Goal: Find specific page/section: Find specific page/section

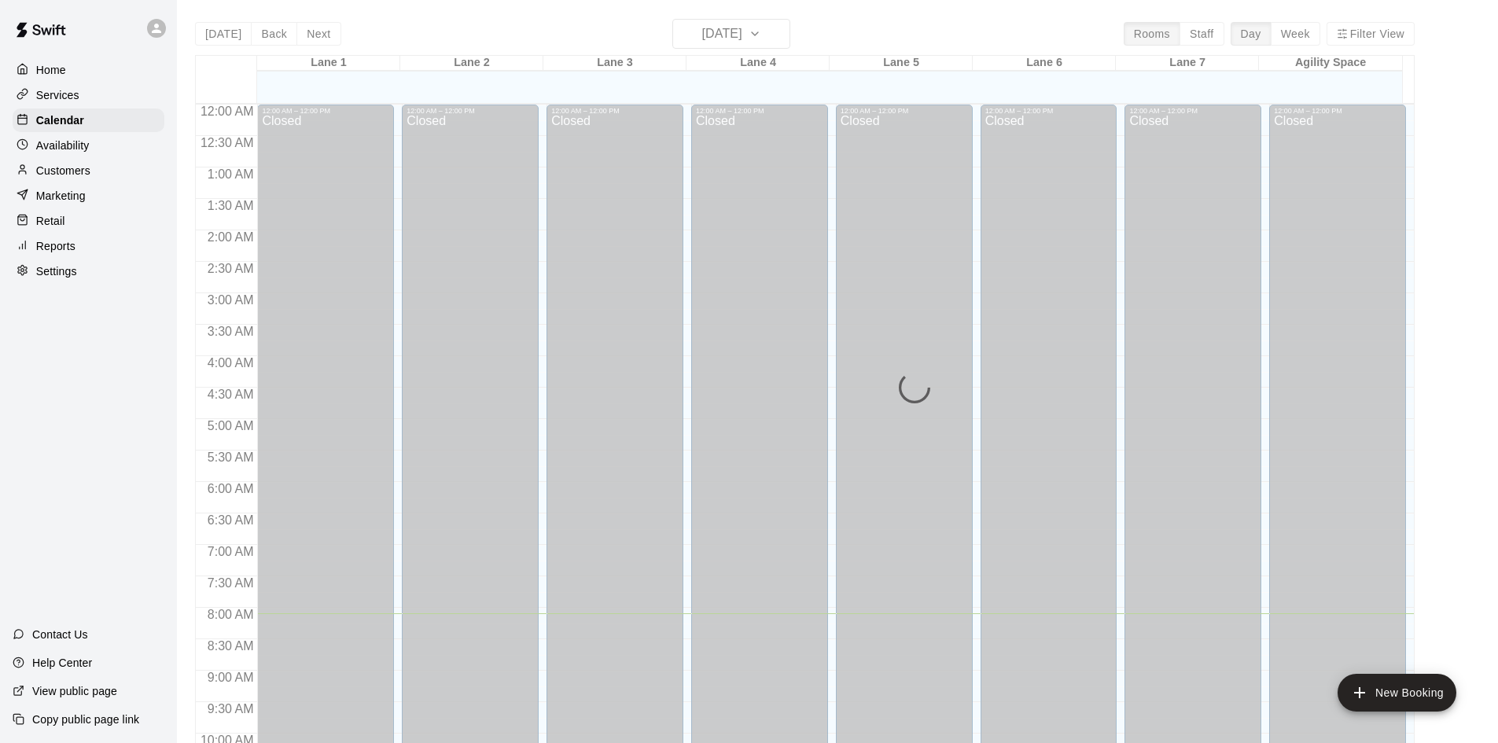
scroll to position [509, 0]
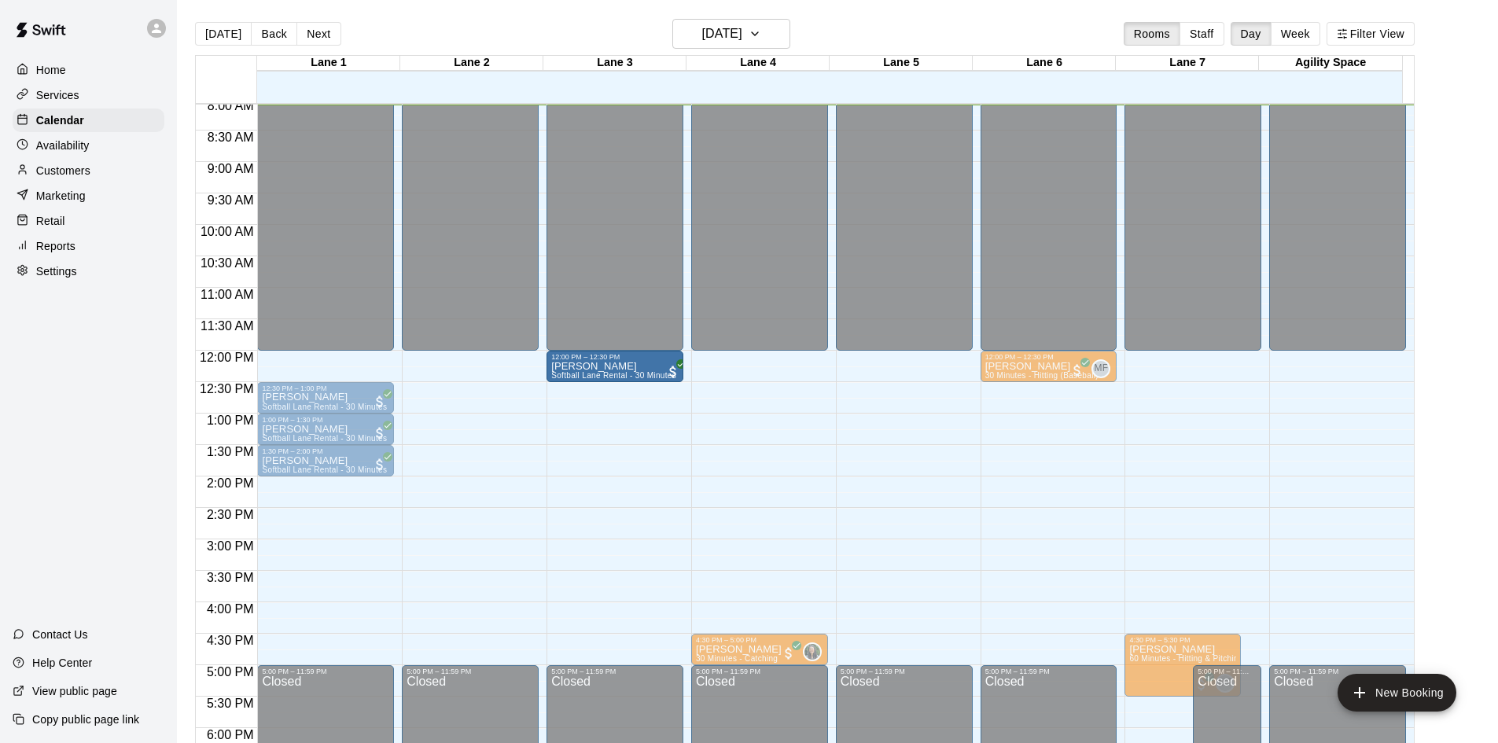
drag, startPoint x: 338, startPoint y: 366, endPoint x: 575, endPoint y: 380, distance: 237.0
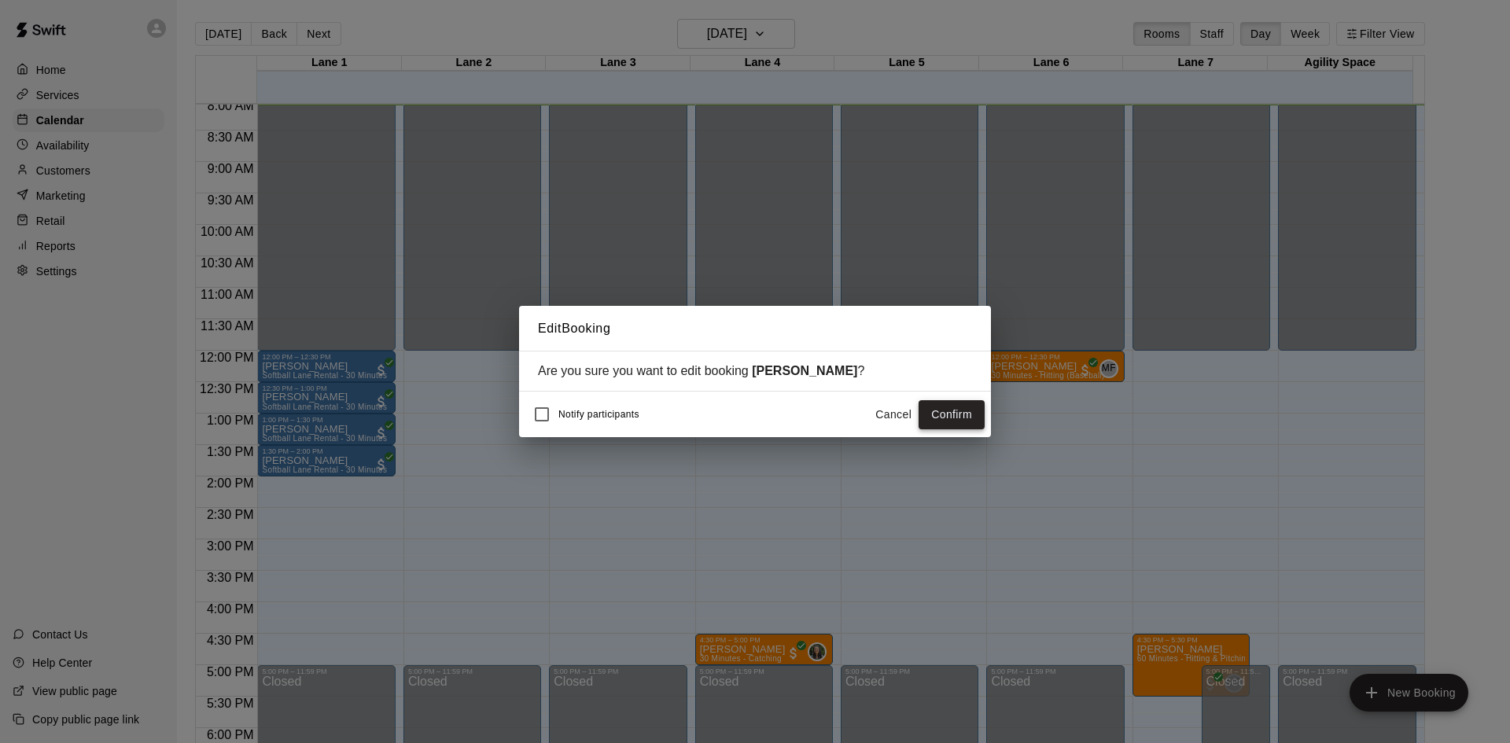
click at [947, 414] on button "Confirm" at bounding box center [951, 414] width 66 height 29
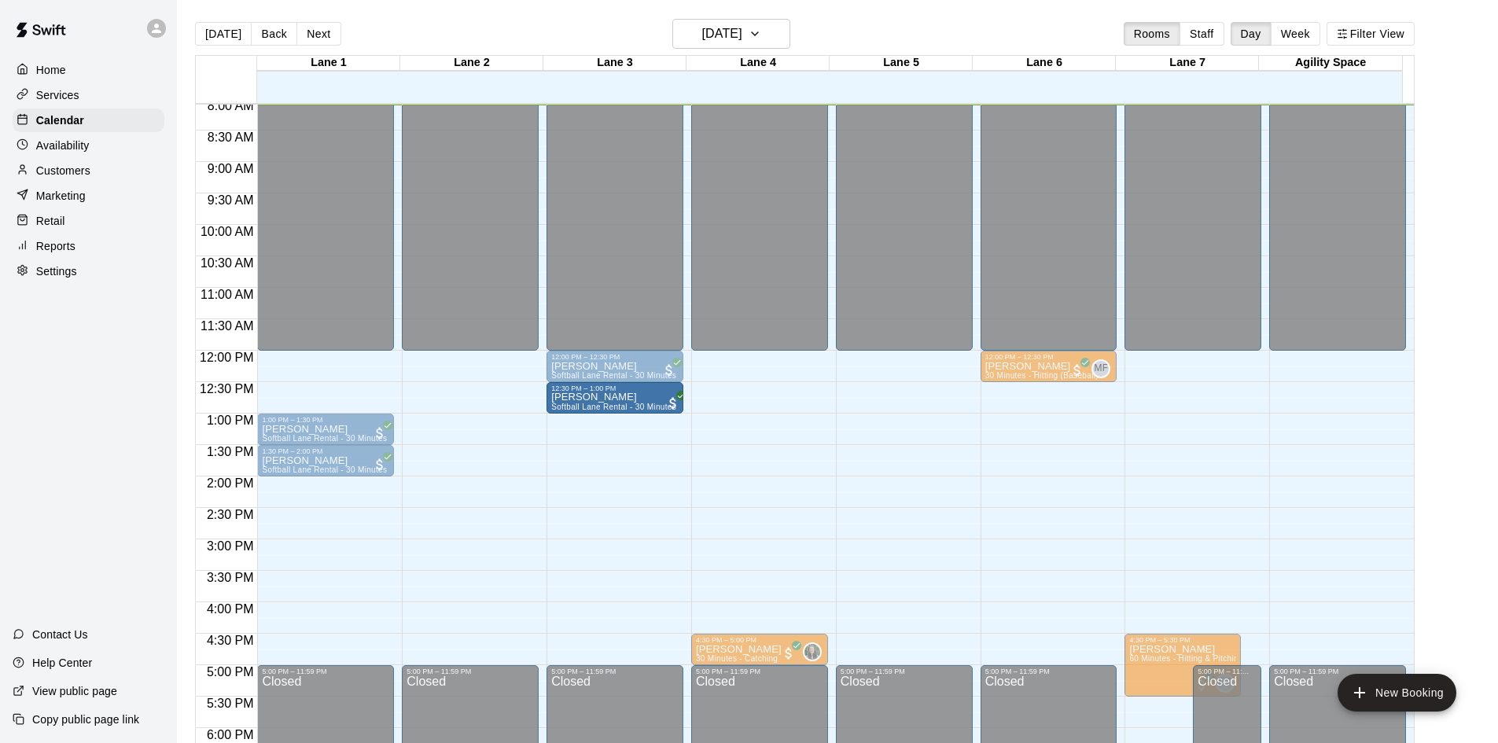
drag, startPoint x: 363, startPoint y: 399, endPoint x: 598, endPoint y: 410, distance: 235.4
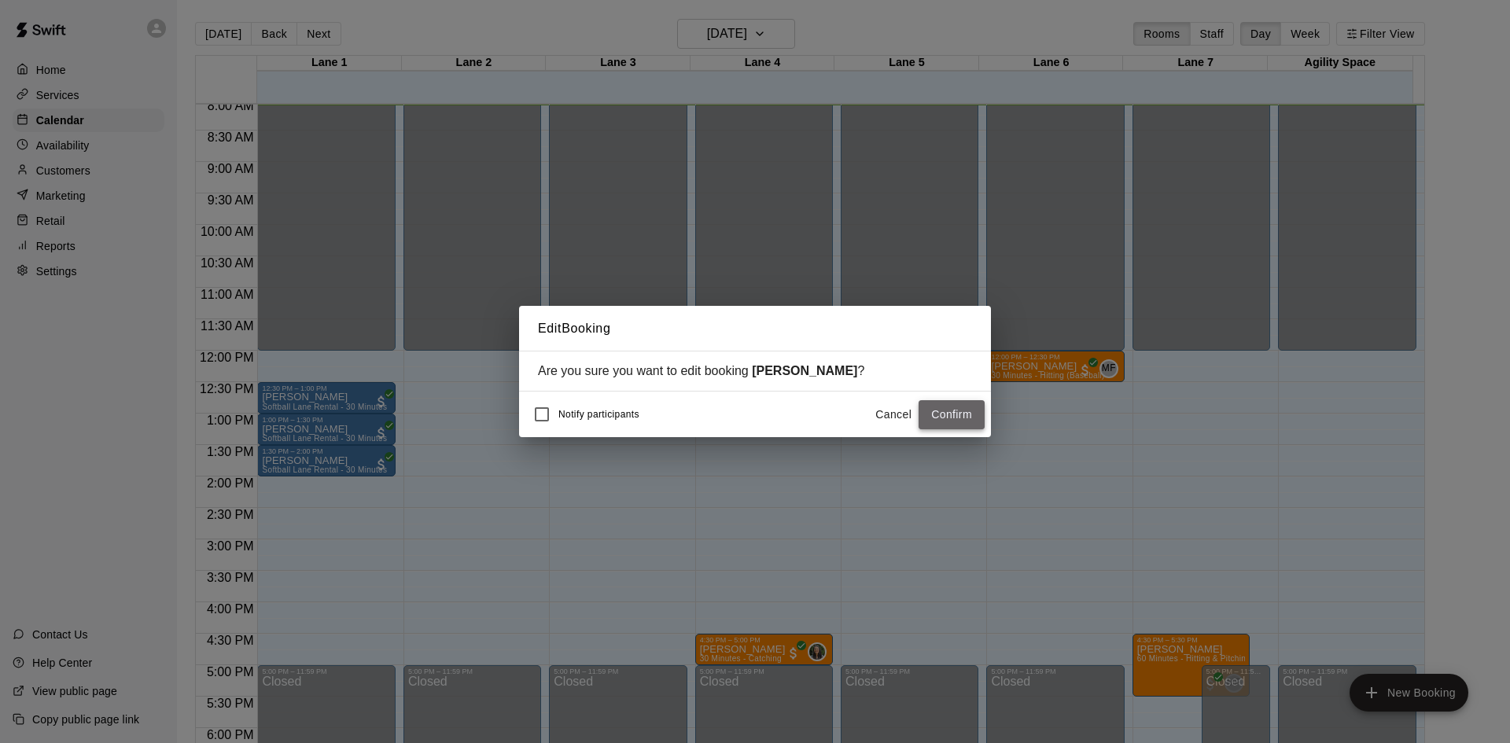
click at [943, 406] on button "Confirm" at bounding box center [951, 414] width 66 height 29
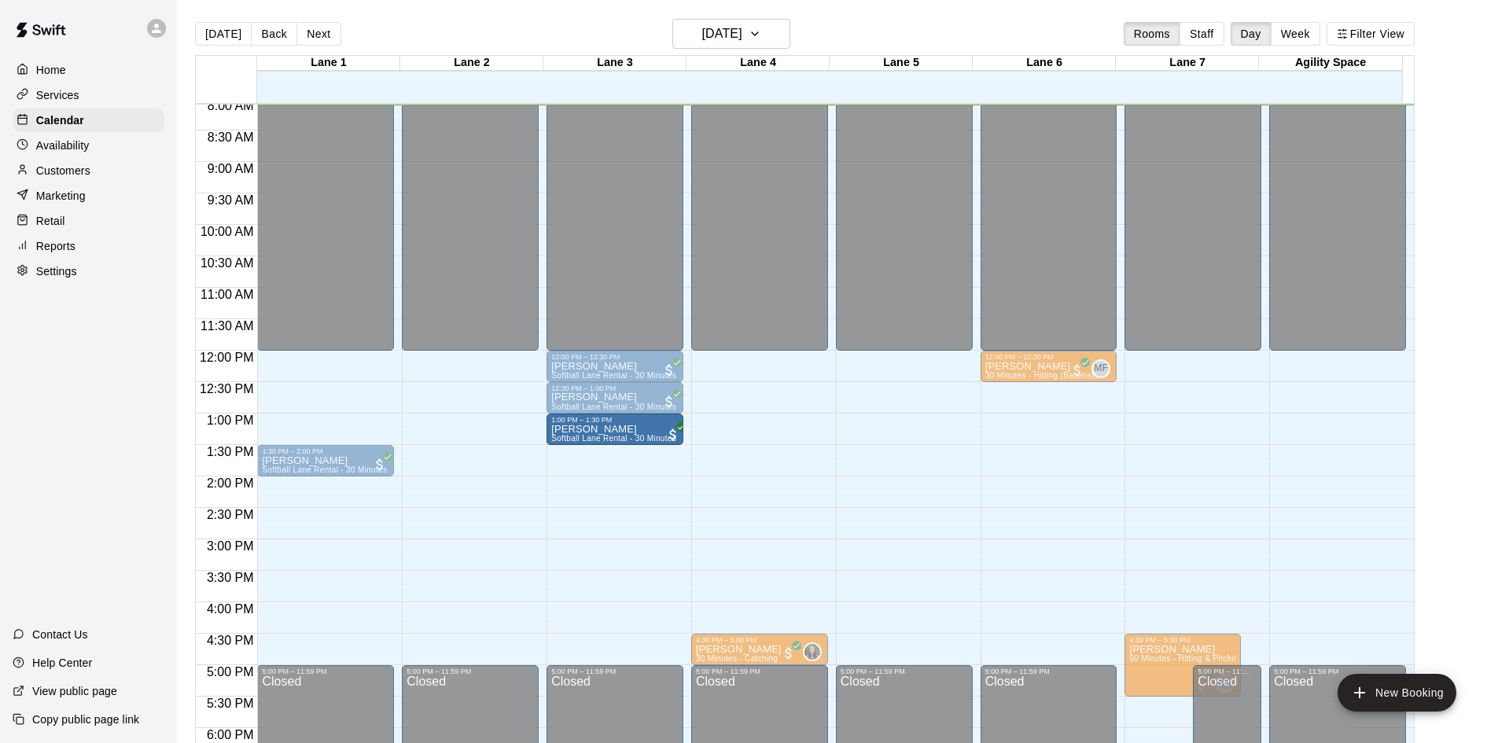
drag, startPoint x: 353, startPoint y: 429, endPoint x: 555, endPoint y: 433, distance: 202.1
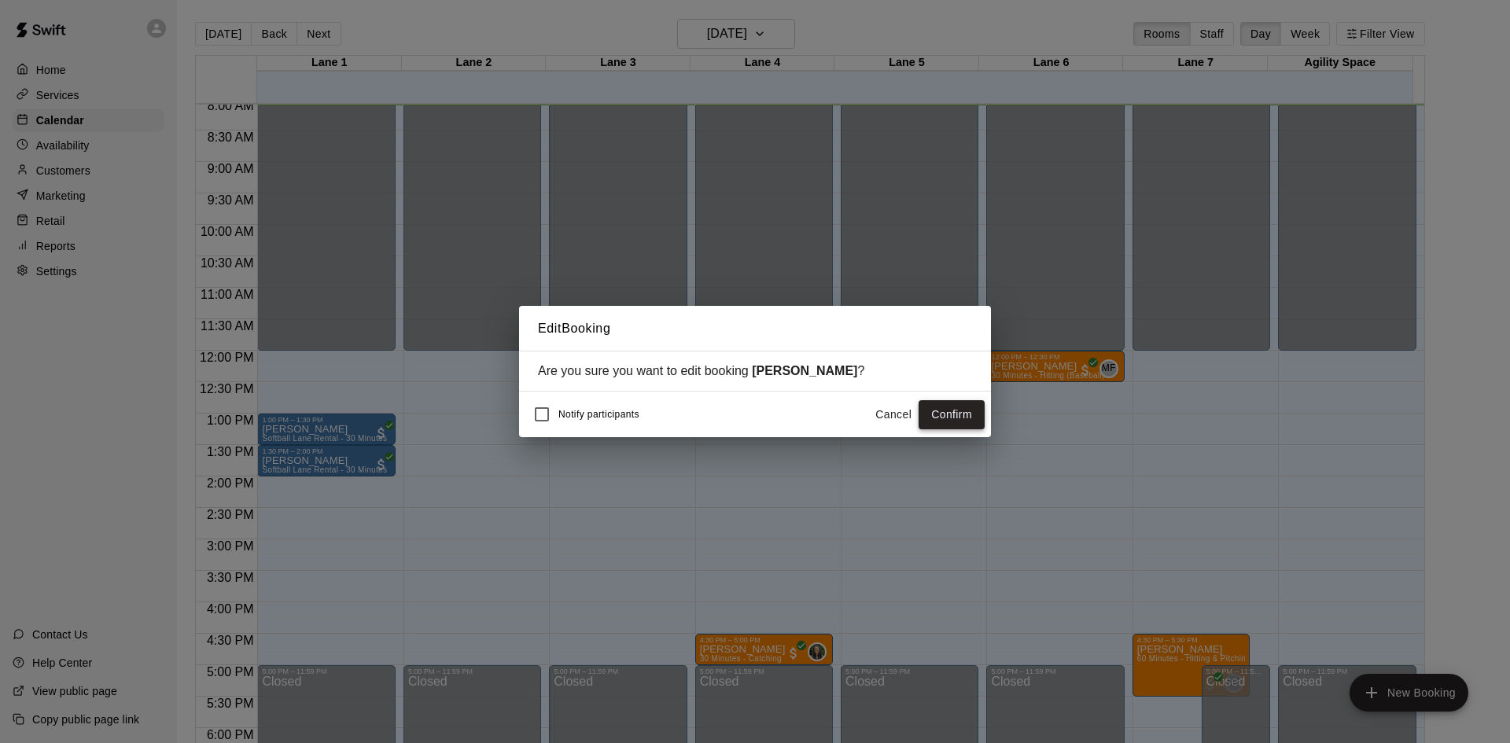
click at [968, 427] on button "Confirm" at bounding box center [951, 414] width 66 height 29
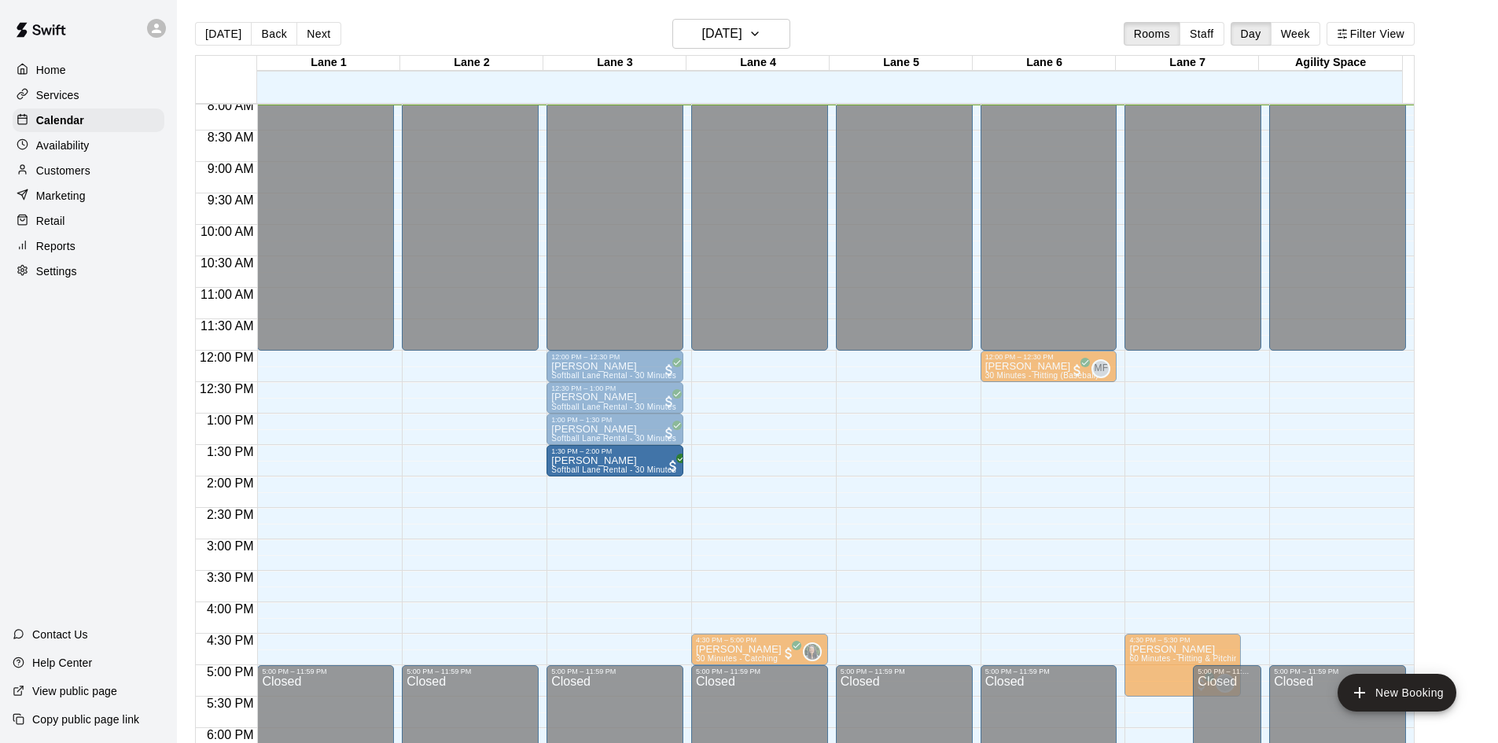
drag, startPoint x: 306, startPoint y: 469, endPoint x: 591, endPoint y: 483, distance: 285.7
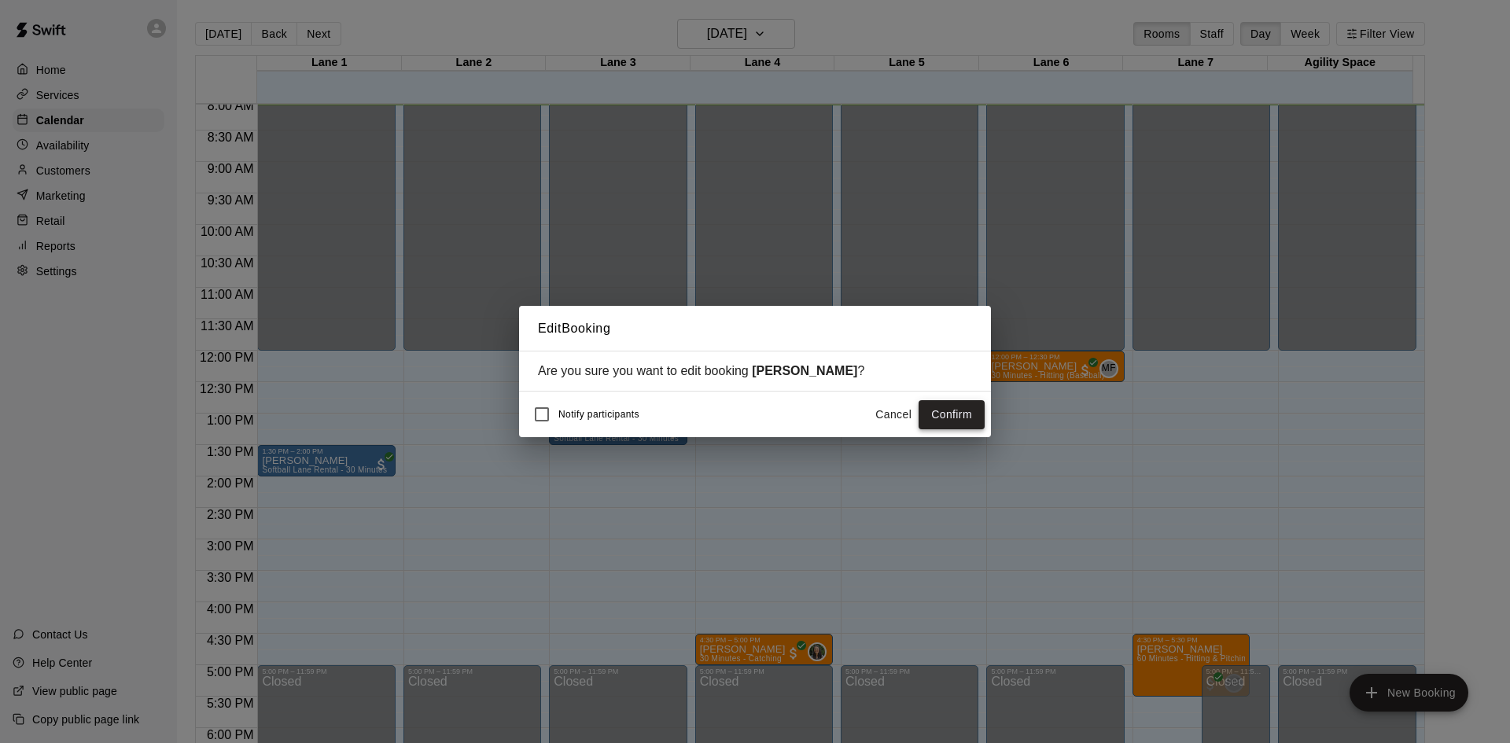
click at [944, 412] on button "Confirm" at bounding box center [951, 414] width 66 height 29
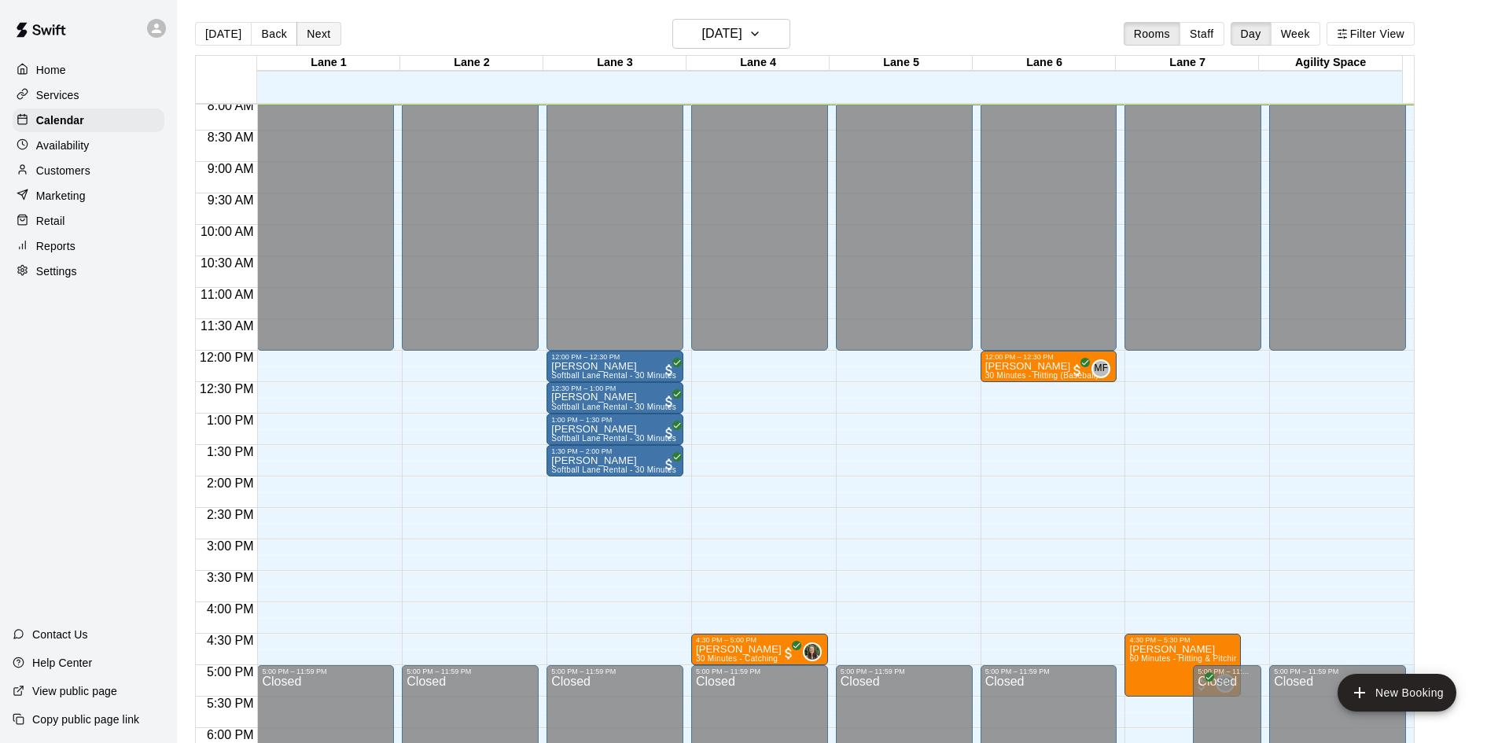
click at [315, 28] on button "Next" at bounding box center [318, 34] width 44 height 24
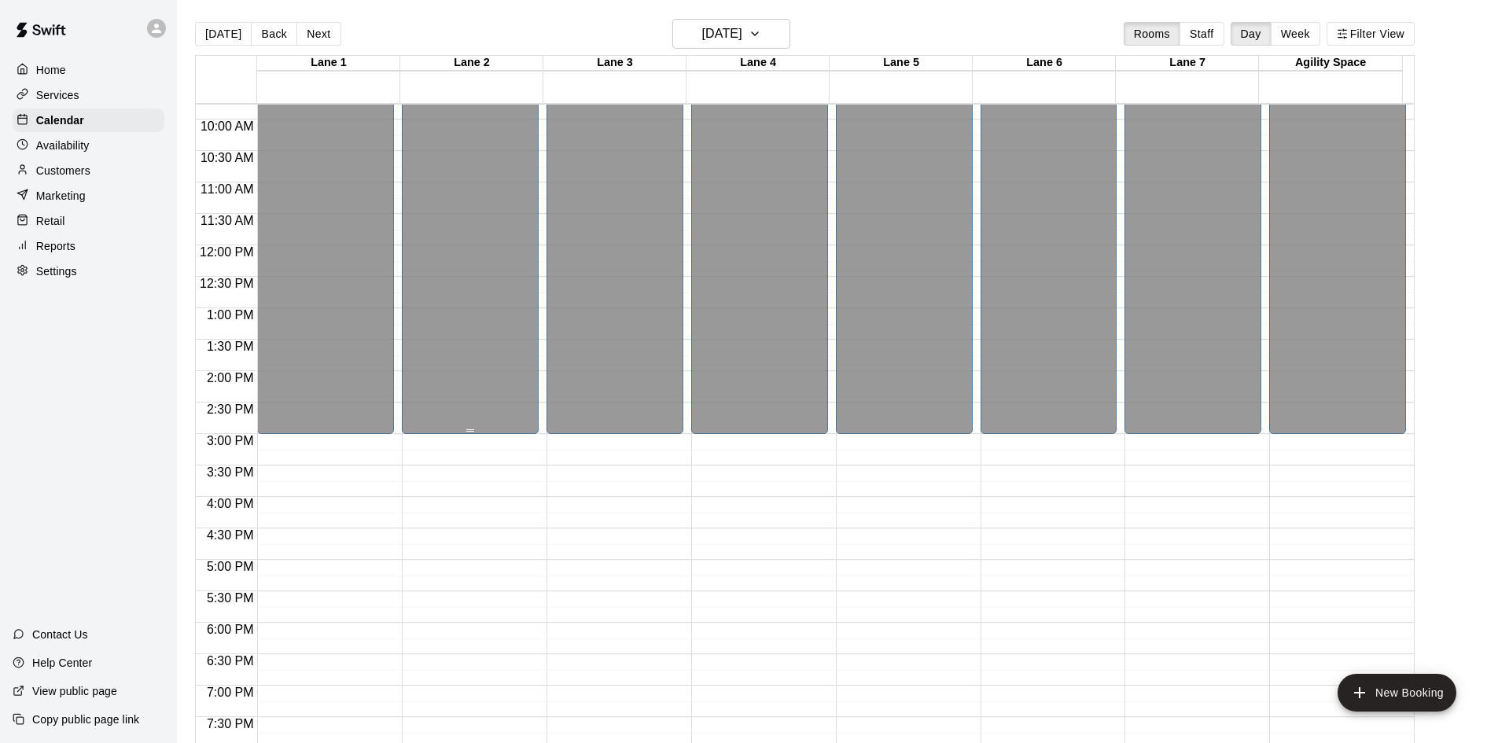
scroll to position [823, 0]
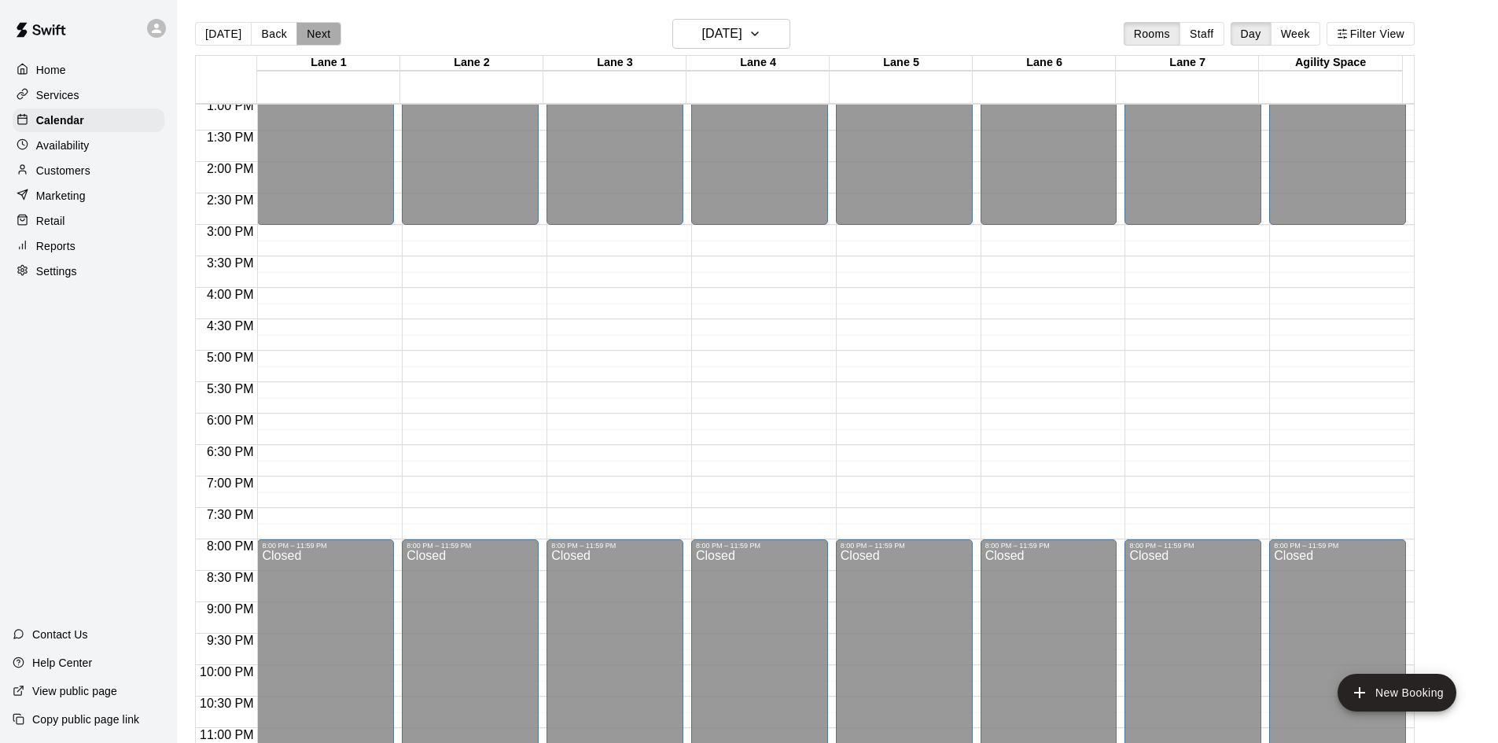
click at [315, 35] on button "Next" at bounding box center [318, 34] width 44 height 24
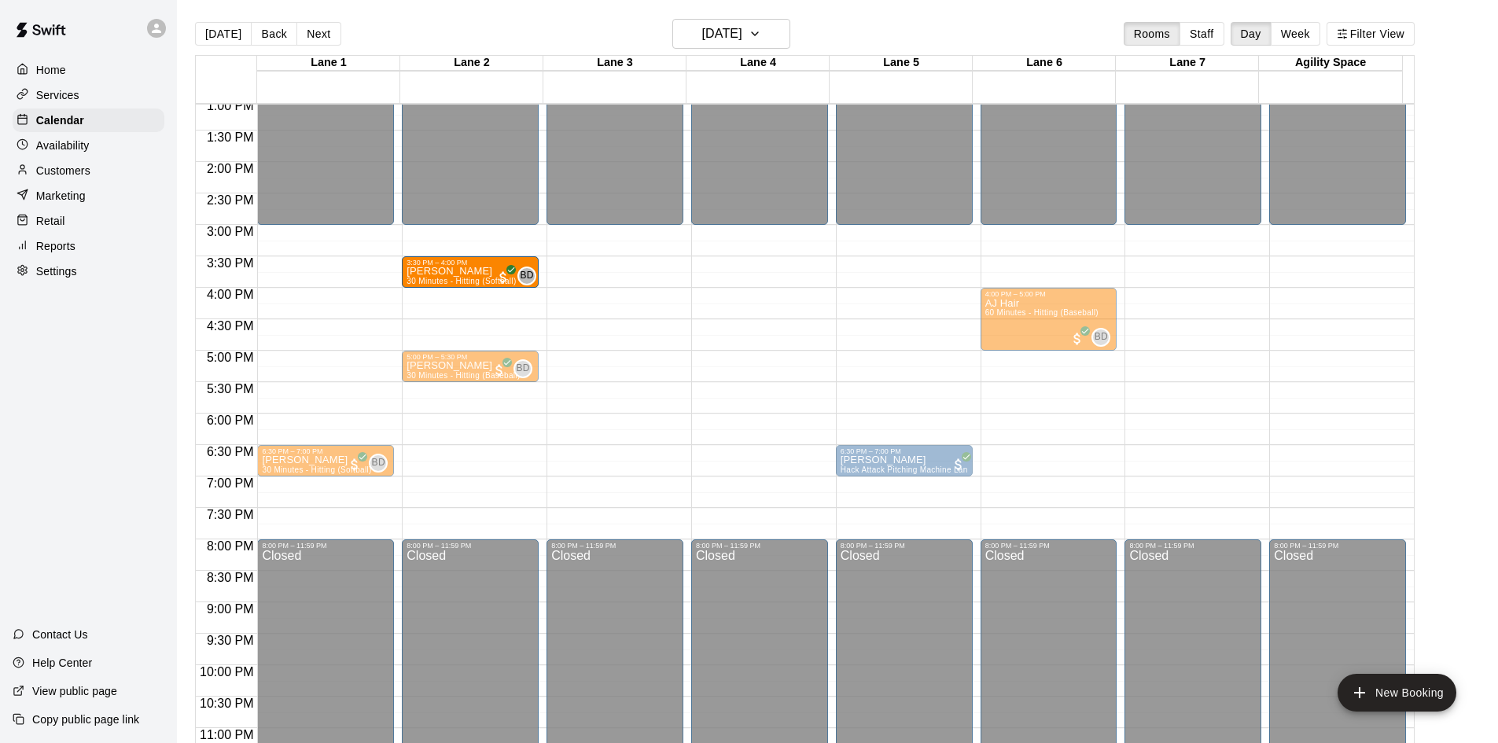
drag, startPoint x: 319, startPoint y: 281, endPoint x: 458, endPoint y: 293, distance: 139.7
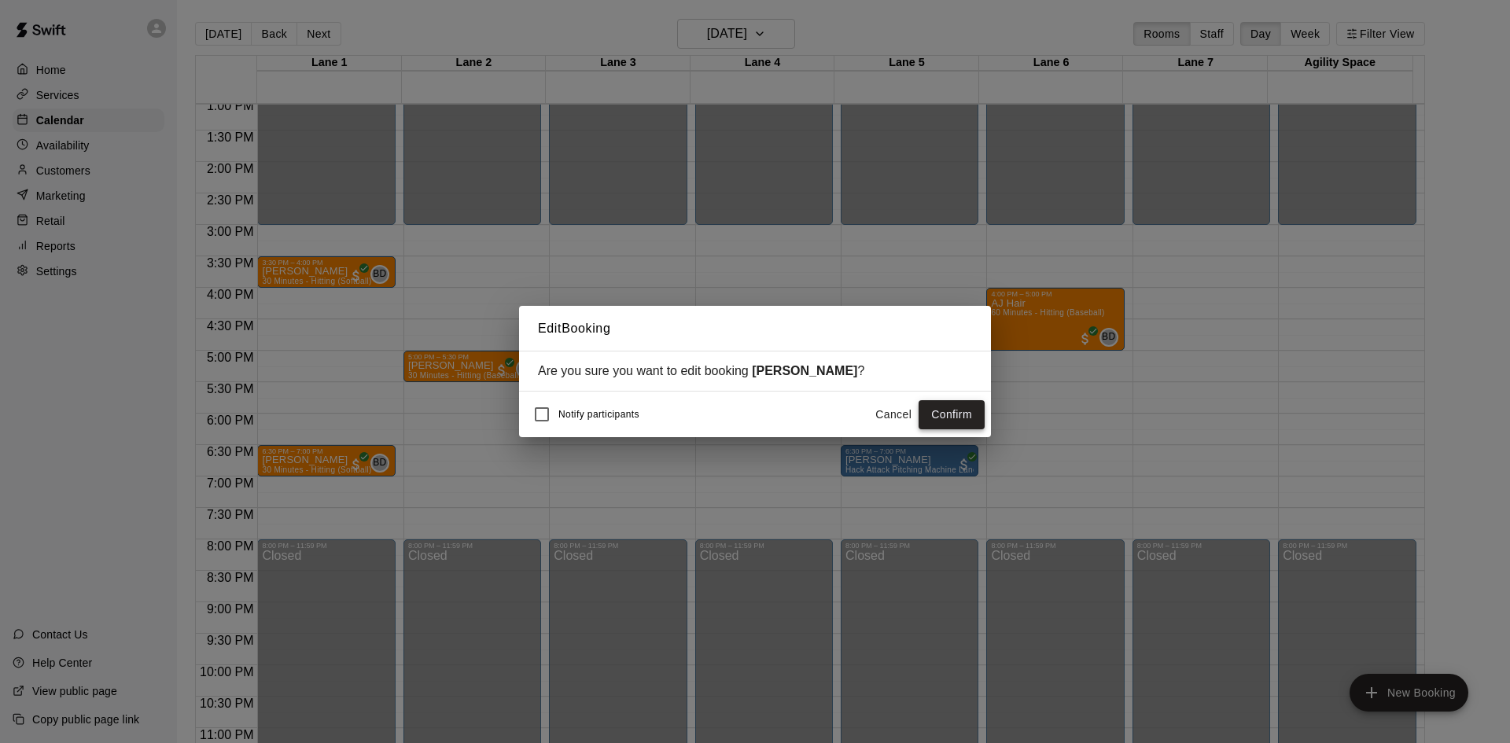
click at [937, 411] on button "Confirm" at bounding box center [951, 414] width 66 height 29
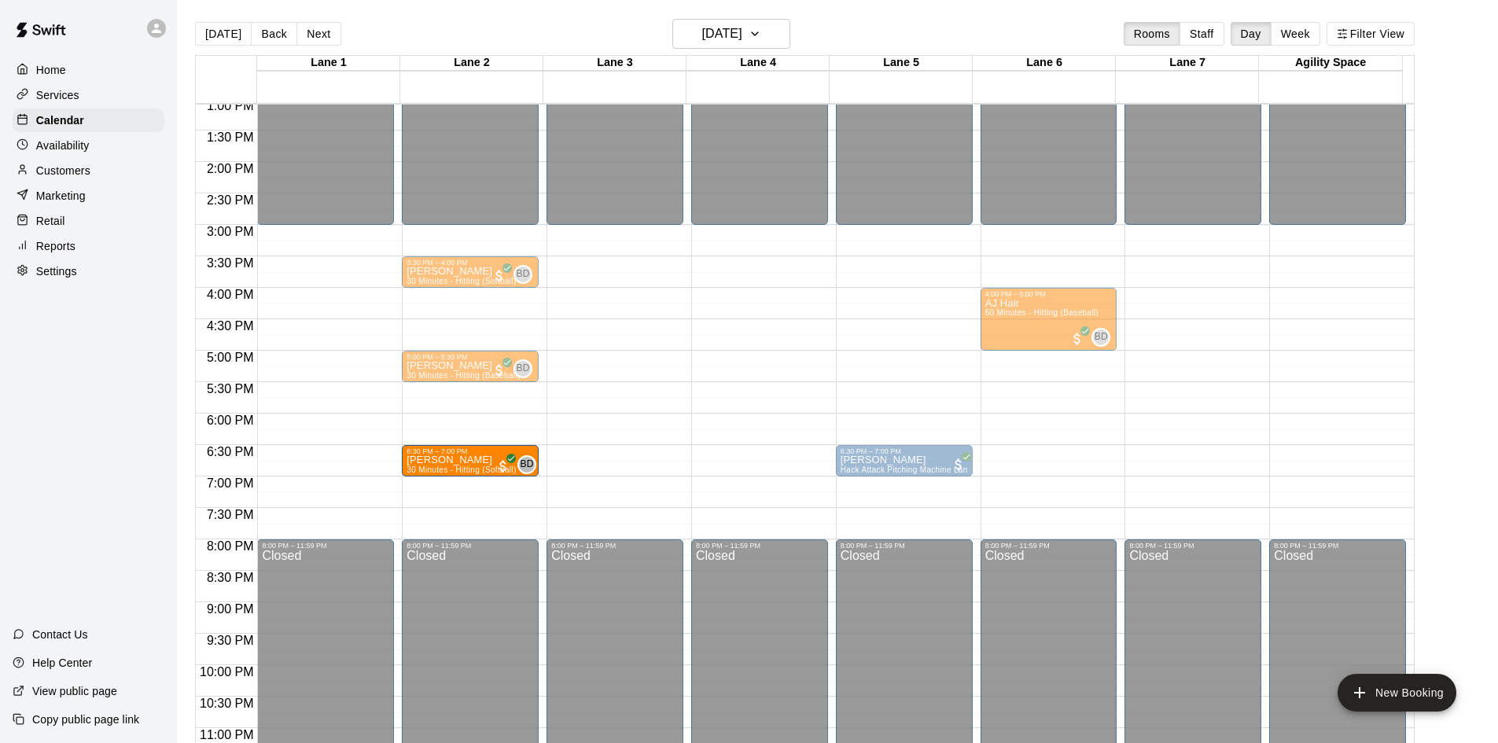
drag, startPoint x: 316, startPoint y: 465, endPoint x: 456, endPoint y: 472, distance: 140.1
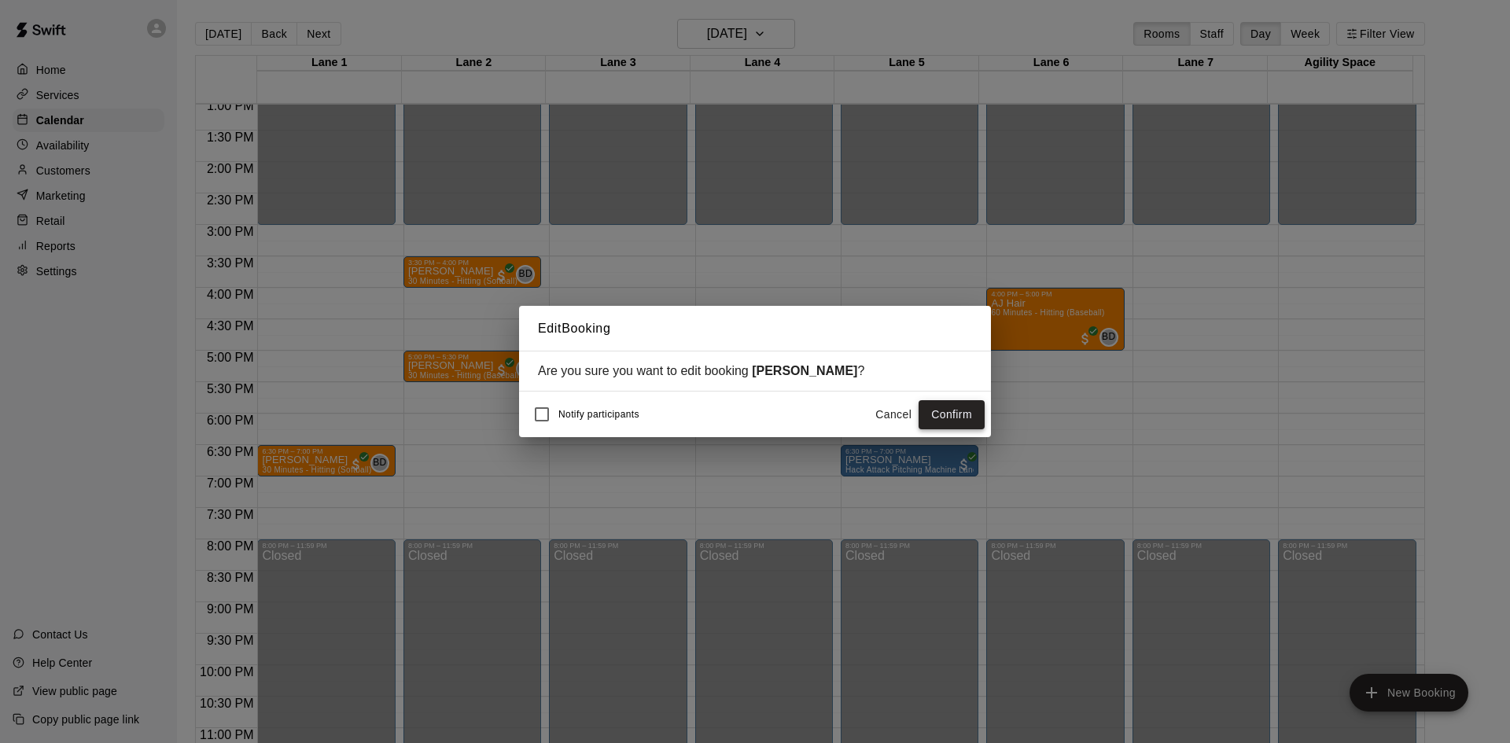
click at [931, 417] on button "Confirm" at bounding box center [951, 414] width 66 height 29
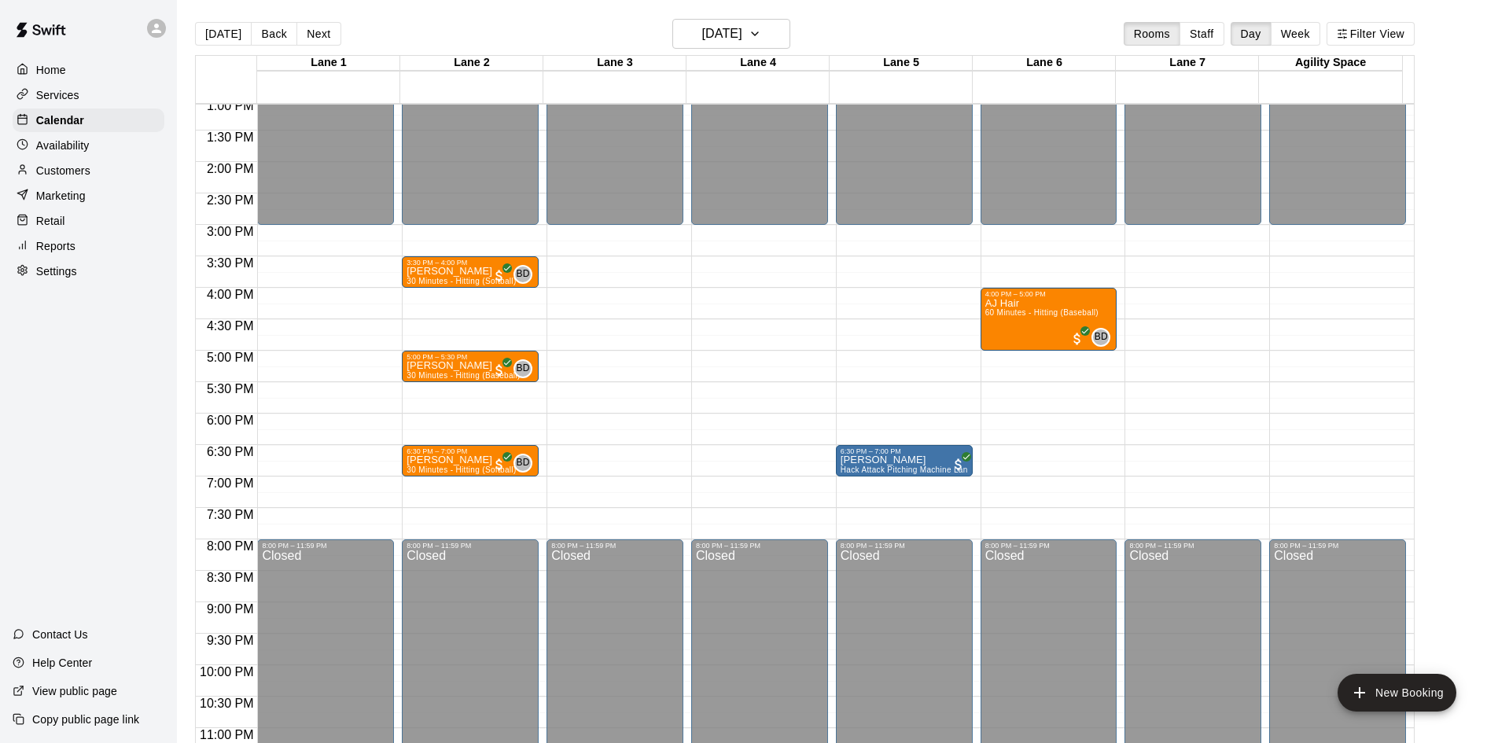
click at [96, 171] on div "Customers" at bounding box center [89, 171] width 152 height 24
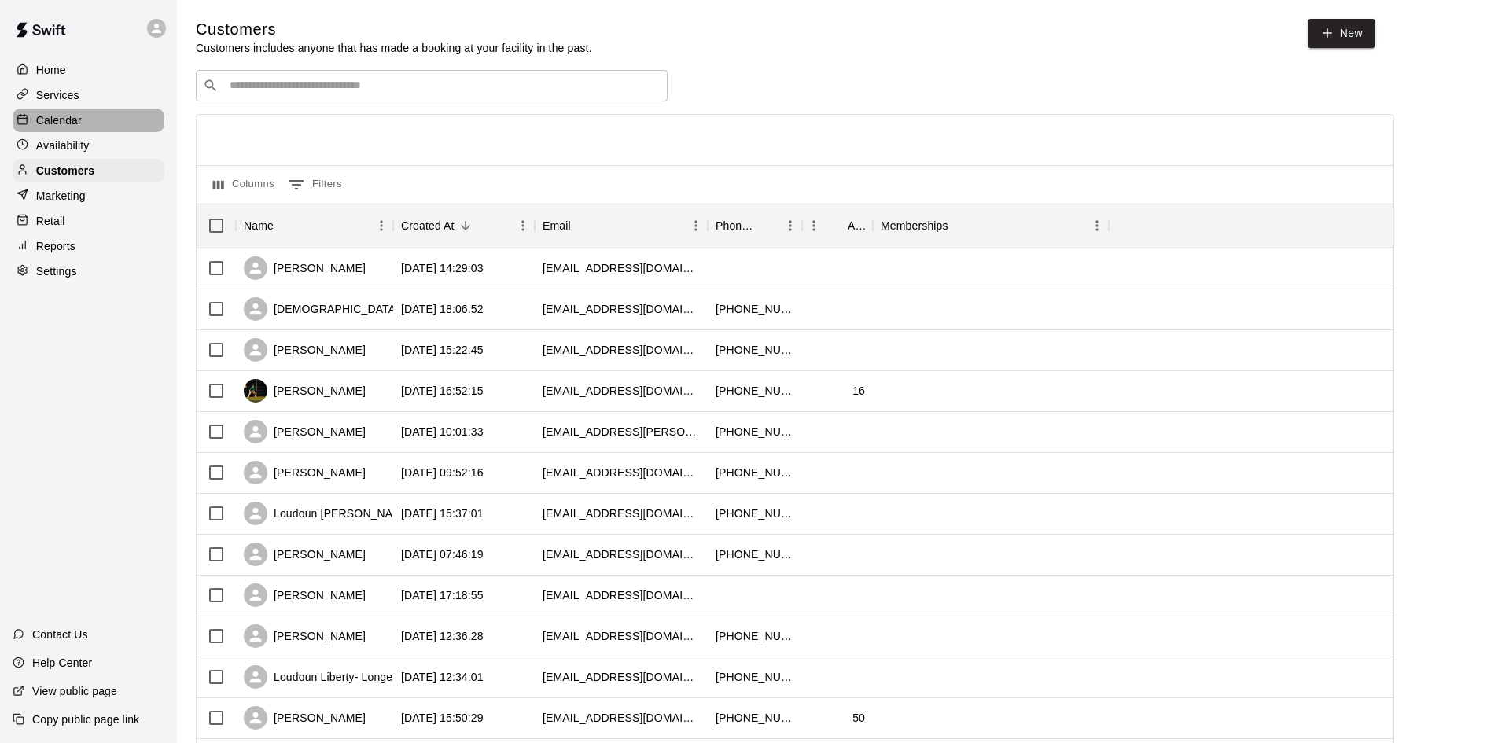
click at [48, 120] on p "Calendar" at bounding box center [59, 120] width 46 height 16
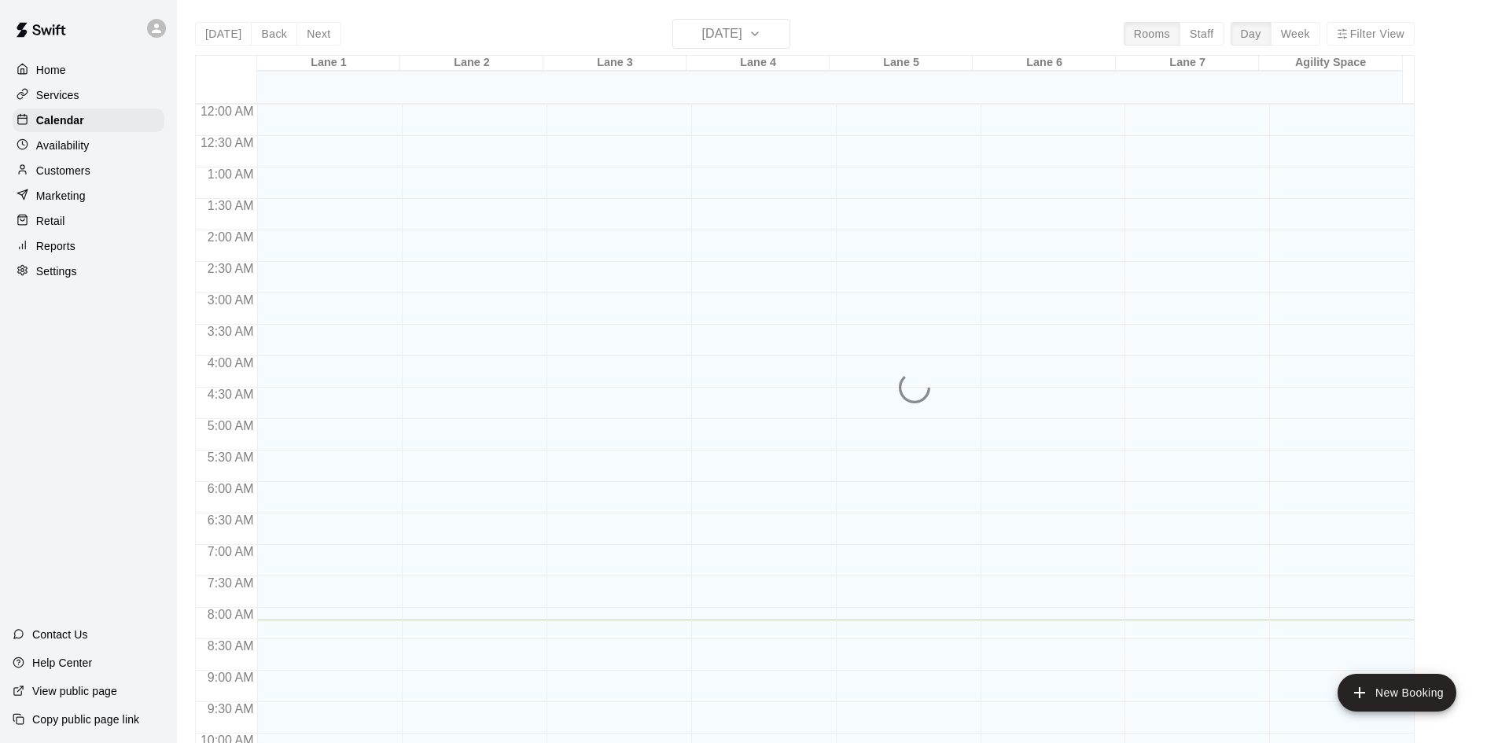
scroll to position [515, 0]
